Goal: Information Seeking & Learning: Learn about a topic

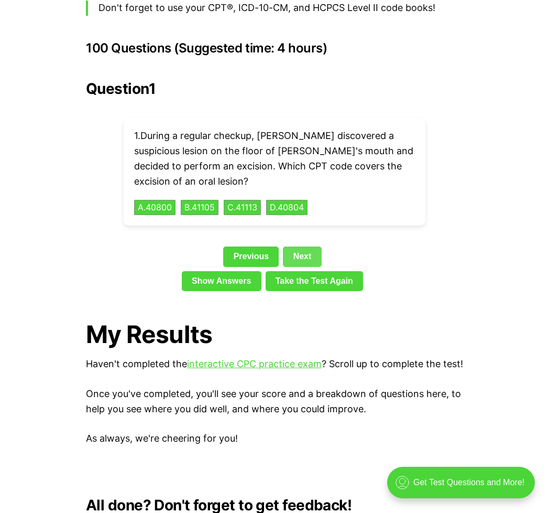
click at [307, 246] on link "Next" at bounding box center [302, 256] width 38 height 20
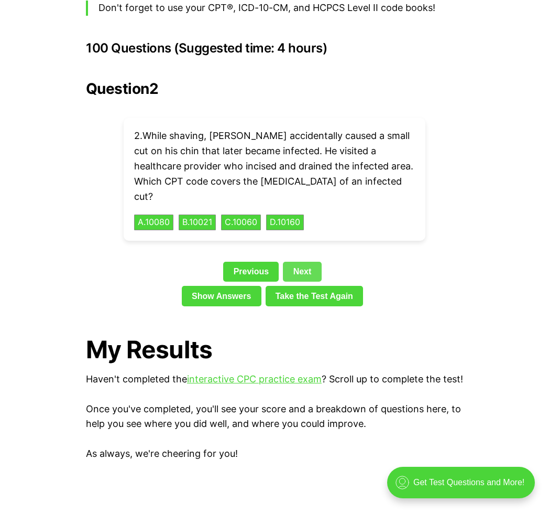
click at [307, 262] on link "Next" at bounding box center [302, 272] width 38 height 20
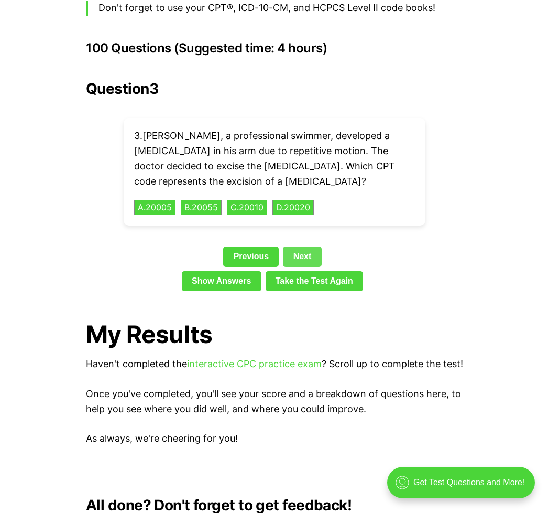
click at [300, 246] on link "Next" at bounding box center [302, 256] width 38 height 20
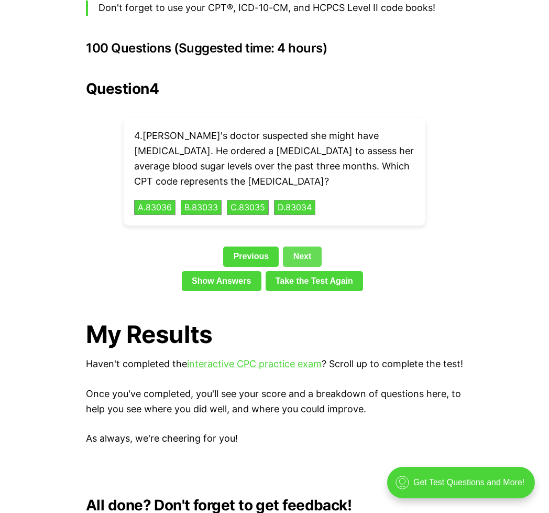
click at [292, 246] on link "Next" at bounding box center [302, 256] width 38 height 20
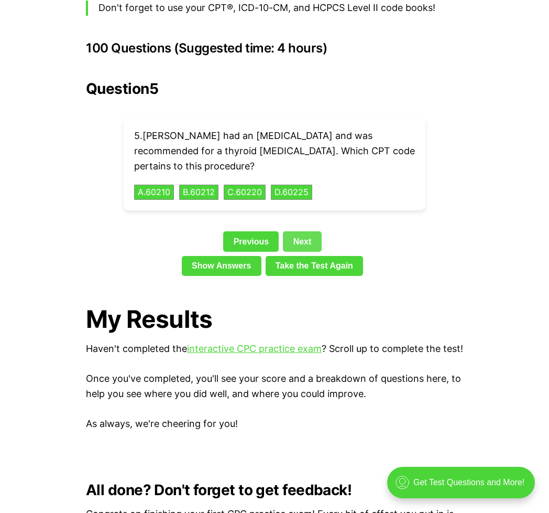
click at [298, 231] on link "Next" at bounding box center [302, 241] width 38 height 20
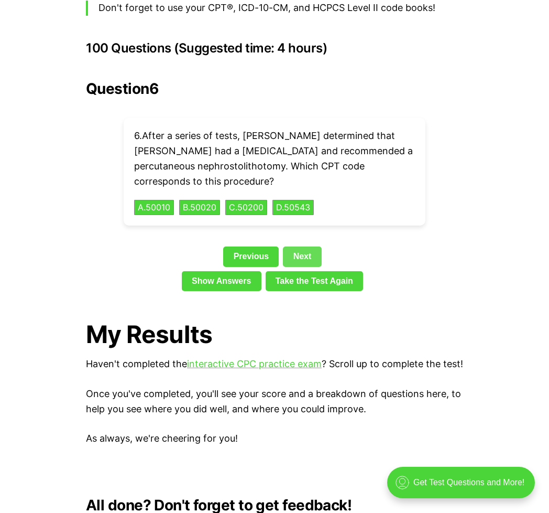
click at [298, 246] on link "Next" at bounding box center [302, 256] width 38 height 20
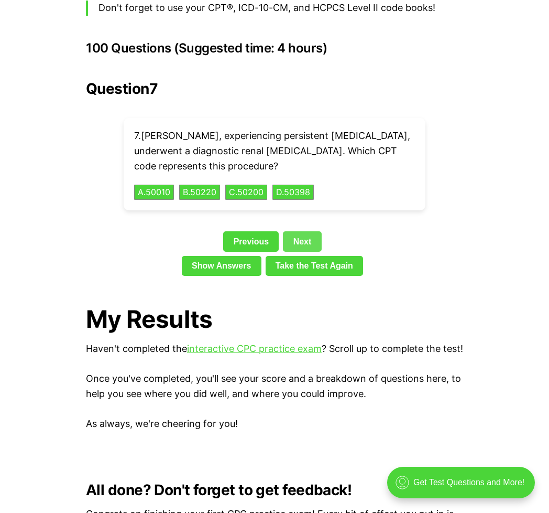
click at [298, 231] on link "Next" at bounding box center [302, 241] width 38 height 20
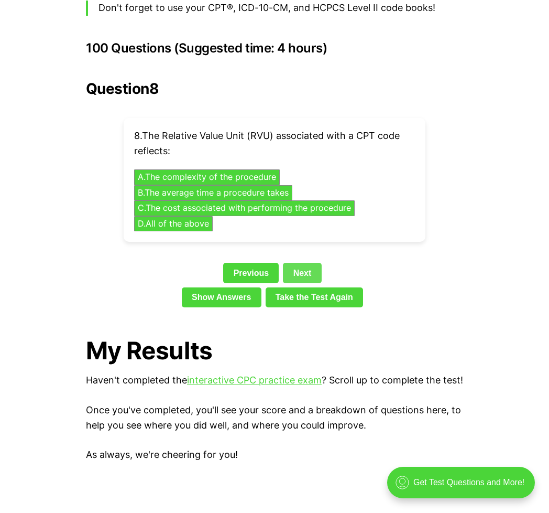
click at [296, 263] on link "Next" at bounding box center [302, 273] width 38 height 20
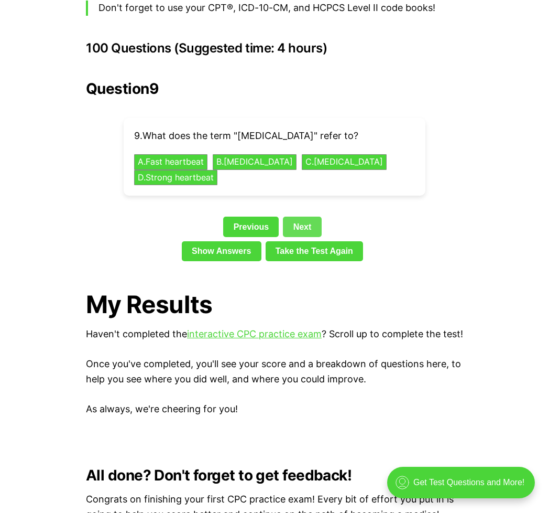
click at [296, 216] on link "Next" at bounding box center [302, 226] width 38 height 20
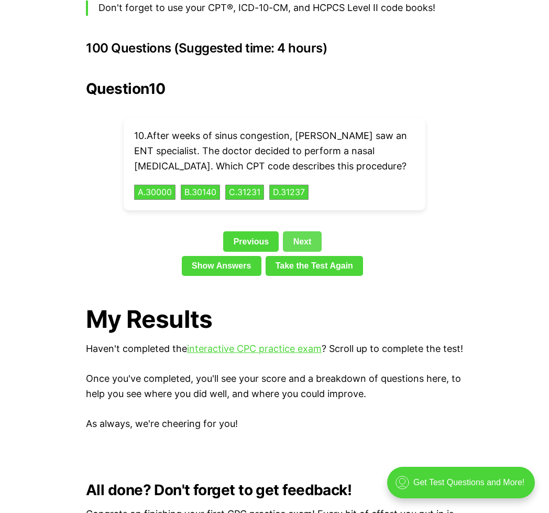
click at [302, 231] on link "Next" at bounding box center [302, 241] width 38 height 20
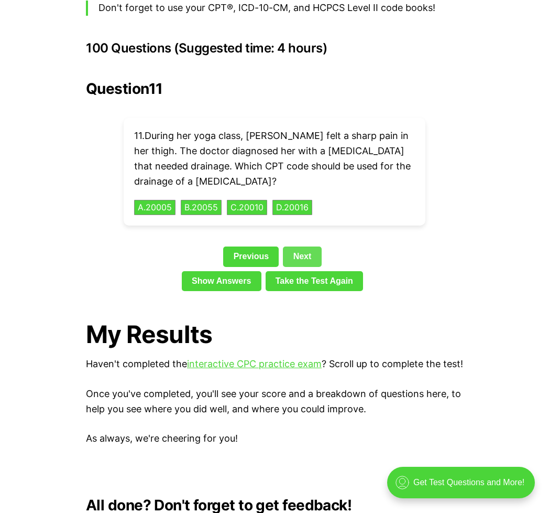
click at [301, 246] on link "Next" at bounding box center [302, 256] width 38 height 20
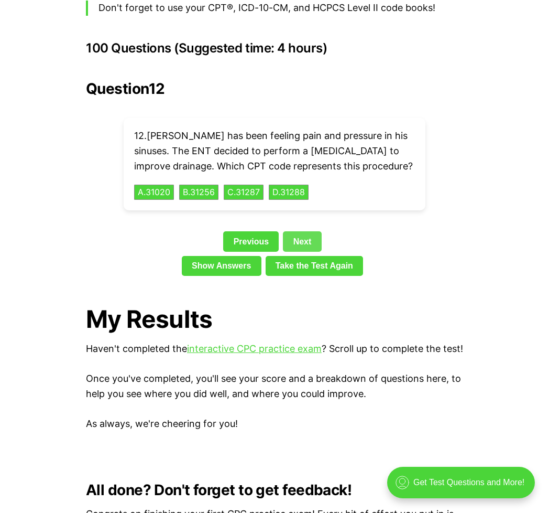
click at [302, 231] on link "Next" at bounding box center [302, 241] width 38 height 20
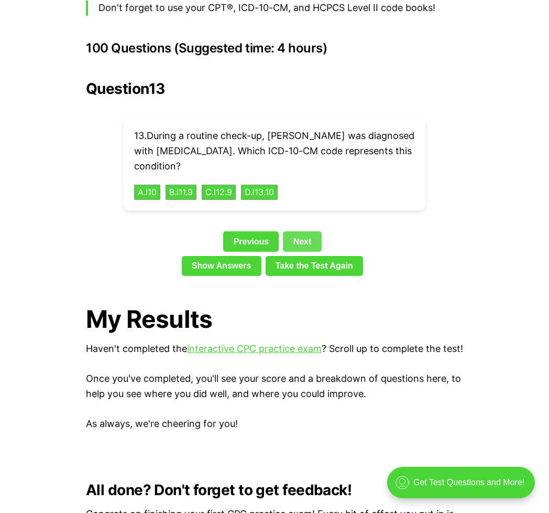
click at [302, 231] on link "Next" at bounding box center [302, 241] width 38 height 20
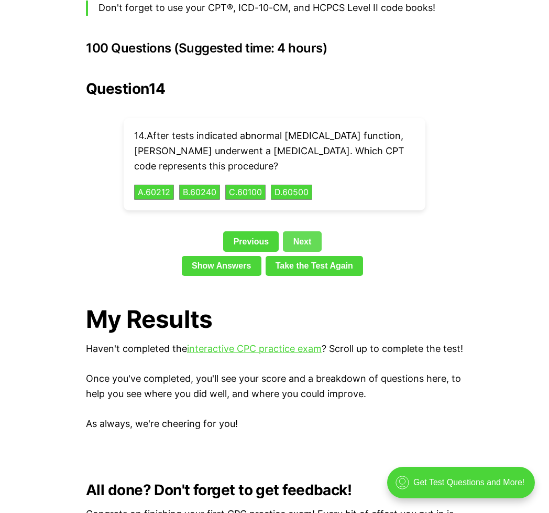
click at [302, 231] on link "Next" at bounding box center [302, 241] width 38 height 20
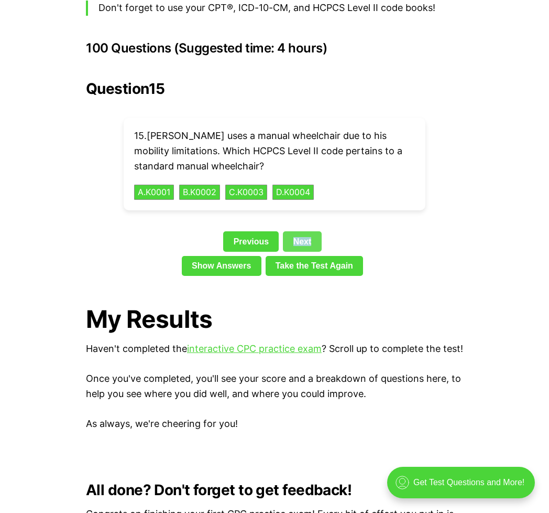
click at [302, 231] on link "Next" at bounding box center [302, 241] width 38 height 20
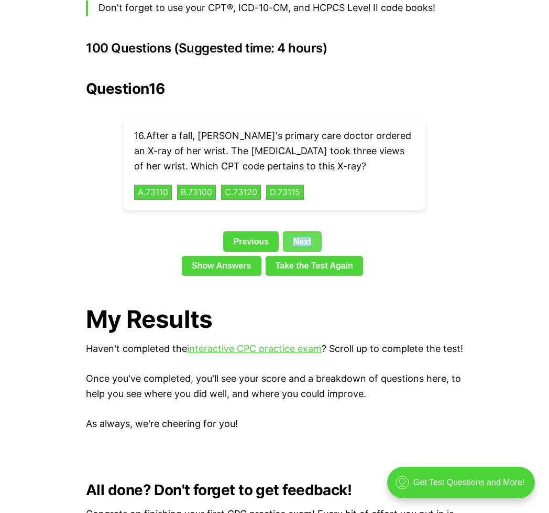
click at [302, 231] on link "Next" at bounding box center [302, 241] width 38 height 20
